Goal: Task Accomplishment & Management: Manage account settings

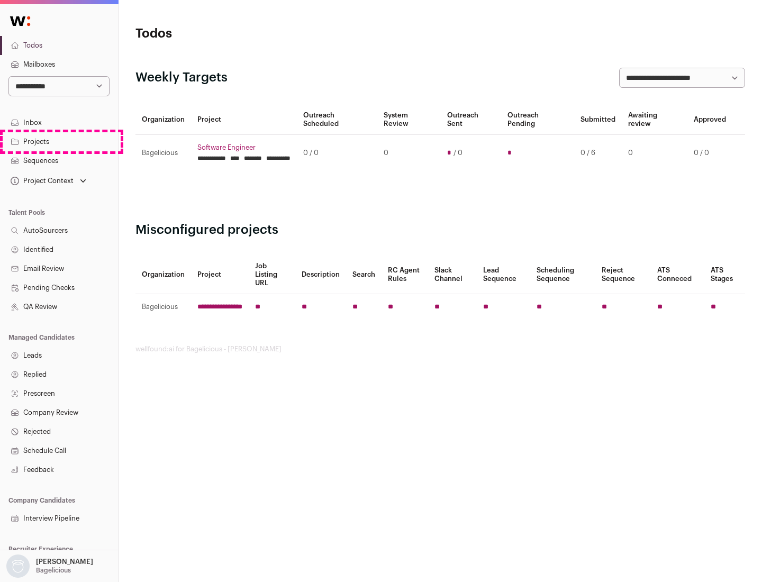
click at [59, 141] on link "Projects" at bounding box center [59, 141] width 118 height 19
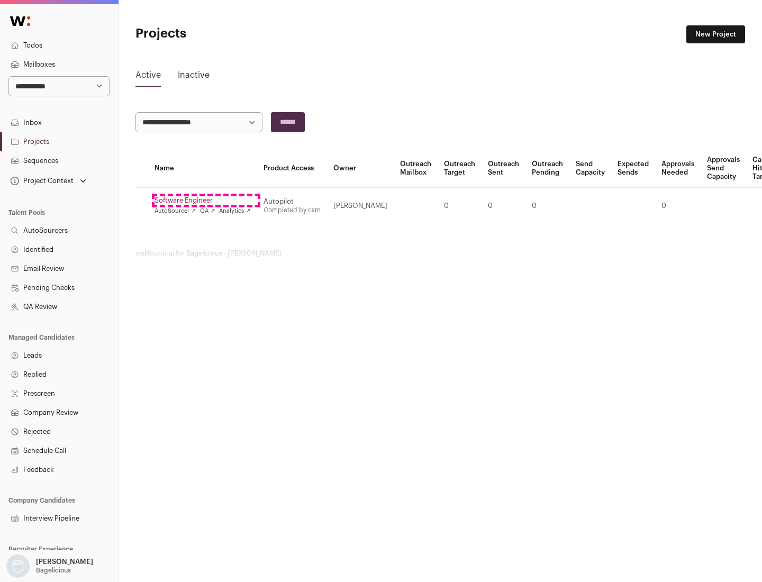
click at [206, 201] on link "Software Engineer" at bounding box center [203, 200] width 96 height 8
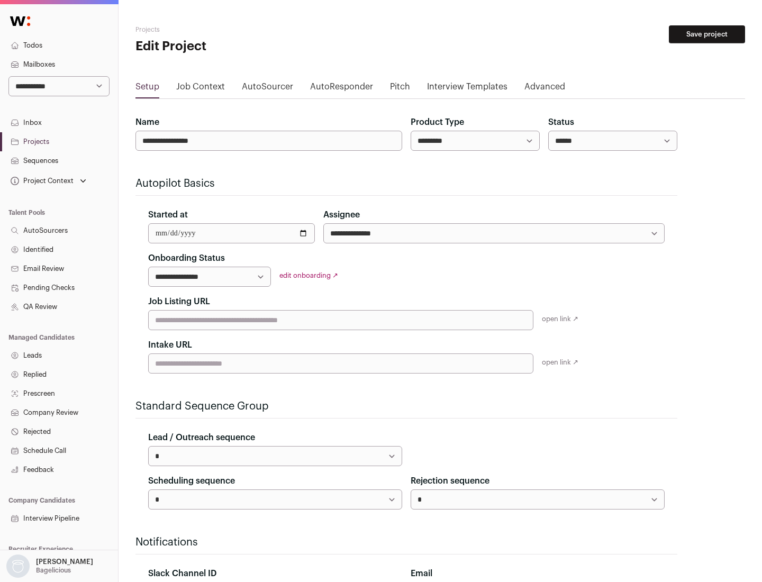
click at [707, 34] on button "Save project" at bounding box center [707, 34] width 76 height 18
